Goal: Task Accomplishment & Management: Manage account settings

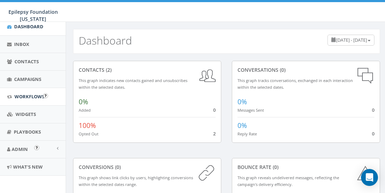
scroll to position [62, 0]
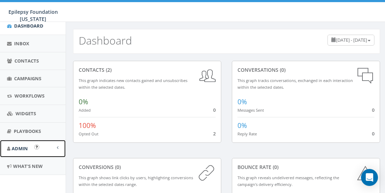
click at [21, 145] on span "Admin" at bounding box center [20, 148] width 16 height 6
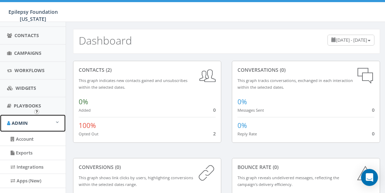
scroll to position [97, 0]
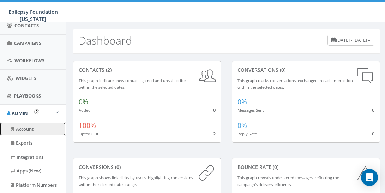
click at [28, 129] on link "Account" at bounding box center [33, 129] width 66 height 14
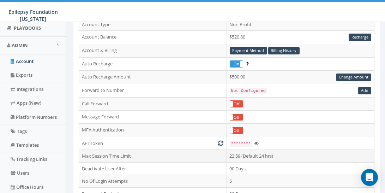
scroll to position [59, 0]
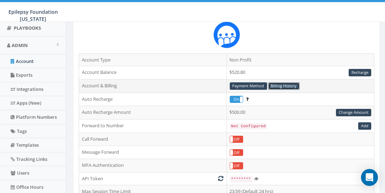
click at [281, 86] on link "Billing History" at bounding box center [283, 85] width 31 height 7
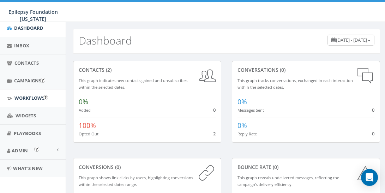
scroll to position [62, 0]
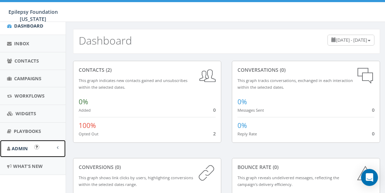
click at [25, 150] on link "Admin" at bounding box center [33, 148] width 66 height 17
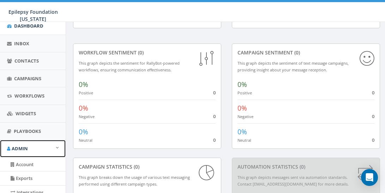
scroll to position [212, 0]
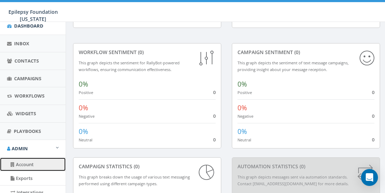
click at [23, 162] on link "Account" at bounding box center [33, 164] width 66 height 14
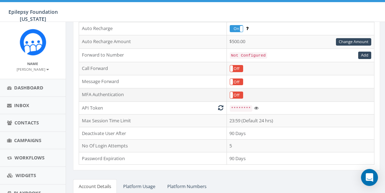
scroll to position [59, 0]
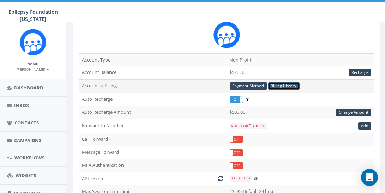
click at [285, 85] on link "Billing History" at bounding box center [283, 85] width 31 height 7
